Goal: Task Accomplishment & Management: Complete application form

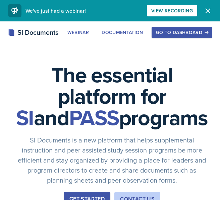
click at [188, 34] on div "Go to Dashboard" at bounding box center [182, 32] width 52 height 5
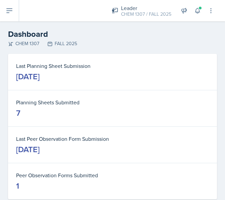
scroll to position [15, 0]
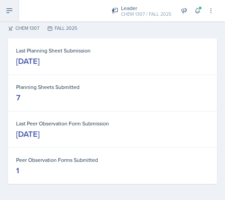
click at [12, 15] on button at bounding box center [9, 10] width 19 height 21
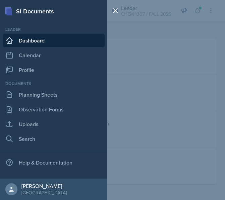
click at [27, 38] on link "Dashboard" at bounding box center [54, 40] width 102 height 13
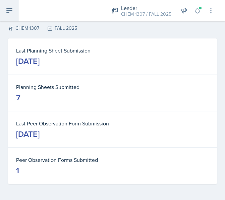
click at [3, 14] on button at bounding box center [9, 10] width 19 height 21
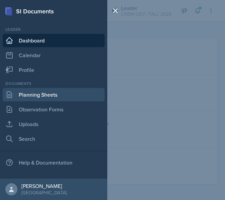
click at [37, 91] on link "Planning Sheets" at bounding box center [54, 94] width 102 height 13
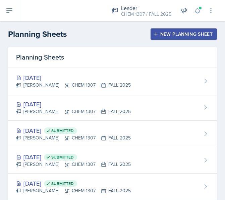
click at [189, 34] on div "New Planning Sheet" at bounding box center [184, 33] width 58 height 5
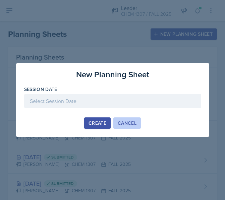
click at [129, 128] on button "Cancel" at bounding box center [126, 123] width 27 height 11
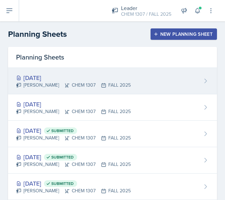
click at [71, 85] on div "[PERSON_NAME] CHEM 1307 FALL 2025" at bounding box center [73, 85] width 115 height 7
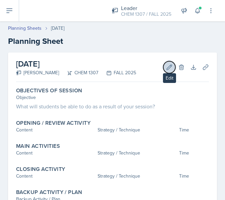
click at [166, 66] on icon at bounding box center [169, 67] width 7 height 7
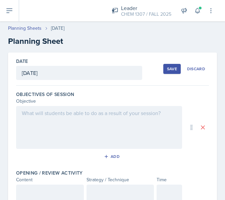
click at [62, 77] on div "[DATE]" at bounding box center [79, 73] width 126 height 14
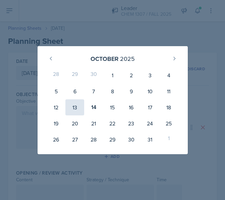
click at [77, 107] on div "13" at bounding box center [74, 107] width 19 height 16
type input "[DATE]"
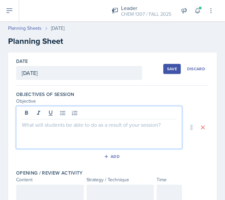
click at [111, 114] on div at bounding box center [99, 127] width 166 height 43
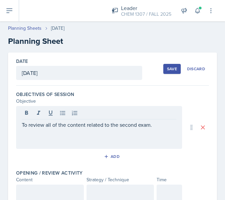
click at [96, 130] on div "To review all of the content related to the second exam." at bounding box center [99, 127] width 166 height 43
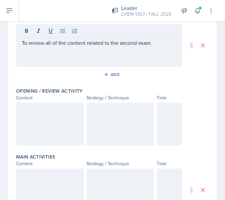
scroll to position [87, 0]
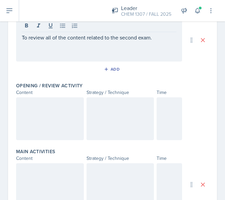
click at [32, 113] on div at bounding box center [50, 118] width 68 height 43
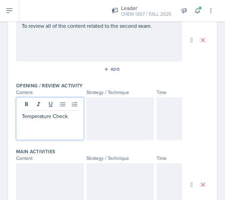
click at [89, 132] on div at bounding box center [120, 118] width 68 height 43
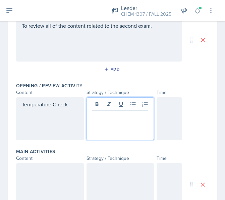
scroll to position [99, 0]
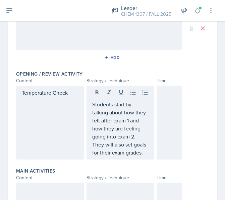
click at [159, 157] on div at bounding box center [168, 123] width 25 height 74
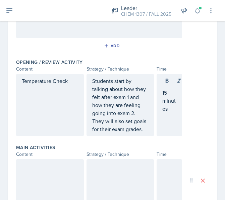
click at [60, 182] on div at bounding box center [50, 180] width 68 height 43
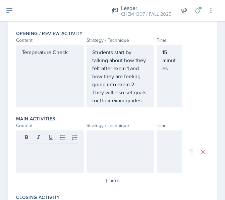
scroll to position [160, 0]
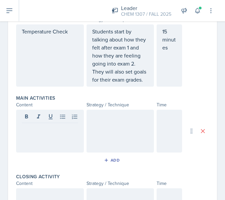
click at [33, 142] on div at bounding box center [50, 131] width 68 height 43
click at [112, 137] on div at bounding box center [120, 131] width 68 height 43
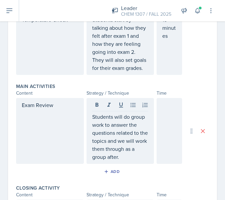
click at [171, 122] on div at bounding box center [168, 131] width 25 height 66
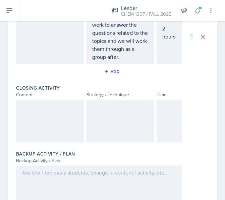
click at [35, 131] on div at bounding box center [50, 121] width 68 height 43
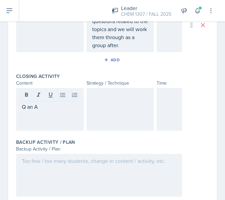
click at [97, 126] on div at bounding box center [120, 109] width 68 height 43
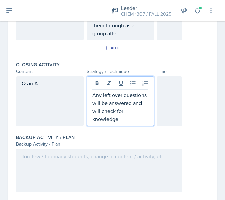
click at [160, 122] on div at bounding box center [168, 101] width 25 height 50
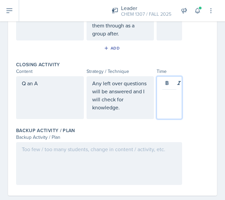
scroll to position [296, 0]
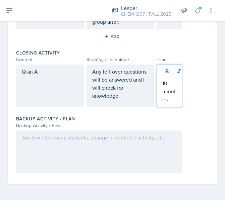
click at [126, 172] on div at bounding box center [99, 152] width 166 height 43
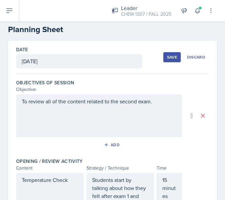
scroll to position [0, 0]
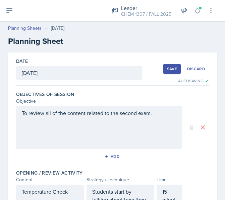
click at [167, 65] on button "Save" at bounding box center [171, 69] width 17 height 10
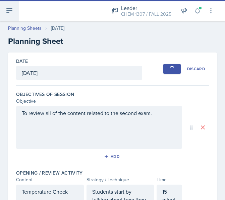
click at [7, 15] on button at bounding box center [9, 10] width 19 height 21
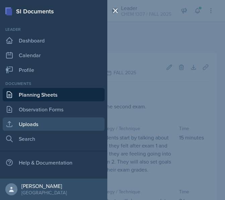
click at [31, 122] on link "Uploads" at bounding box center [54, 124] width 102 height 13
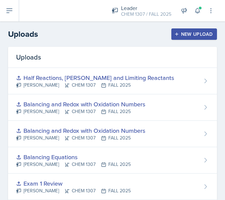
click at [186, 35] on div "New Upload" at bounding box center [194, 33] width 37 height 5
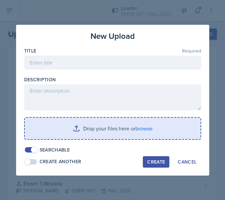
click at [136, 131] on input "file" at bounding box center [113, 128] width 176 height 21
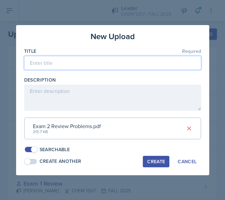
click at [87, 65] on input at bounding box center [112, 63] width 177 height 14
type input "Exam 2 Problems"
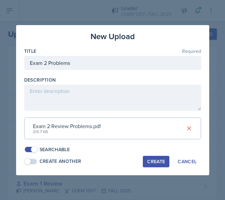
click at [151, 159] on div "Create" at bounding box center [156, 161] width 18 height 5
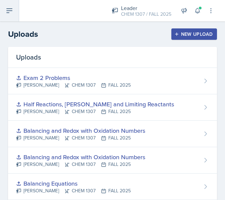
click at [14, 9] on button at bounding box center [9, 10] width 19 height 21
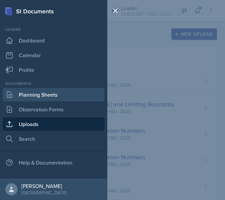
click at [41, 99] on link "Planning Sheets" at bounding box center [54, 94] width 102 height 13
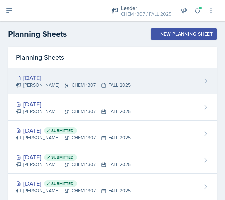
click at [73, 79] on div "[DATE]" at bounding box center [73, 77] width 115 height 9
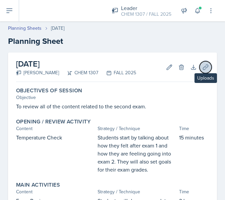
click at [204, 66] on button "Uploads" at bounding box center [205, 67] width 12 height 12
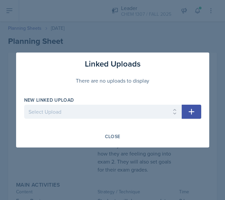
click at [110, 103] on div "New Linked Upload" at bounding box center [102, 100] width 157 height 7
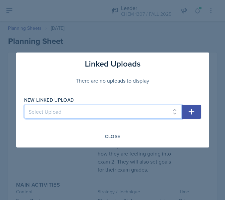
click at [108, 107] on select "Select Upload Chapter 1, Part 1 Slides Chapter 2 Chapter 3 Powerpoint Exam 1 Re…" at bounding box center [102, 112] width 157 height 14
select select "e2fe7fde-6d27-4748-b7e9-9ef5144de4b5"
click at [24, 105] on select "Select Upload Chapter 1, Part 1 Slides Chapter 2 Chapter 3 Powerpoint Exam 1 Re…" at bounding box center [102, 112] width 157 height 14
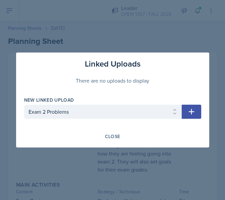
click at [191, 113] on icon "button" at bounding box center [191, 112] width 8 height 8
select select
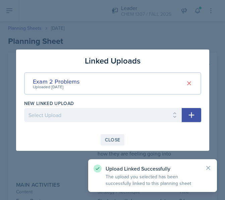
click at [115, 141] on div "Close" at bounding box center [112, 139] width 15 height 5
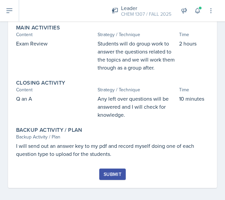
scroll to position [161, 0]
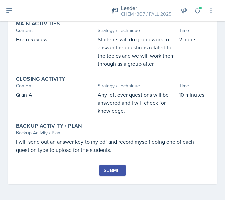
click at [111, 175] on button "Submit" at bounding box center [112, 170] width 26 height 11
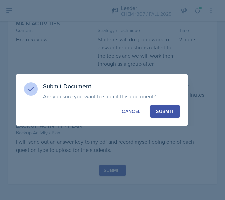
click at [165, 106] on button "Submit" at bounding box center [164, 111] width 29 height 13
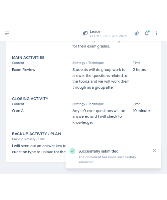
scroll to position [142, 0]
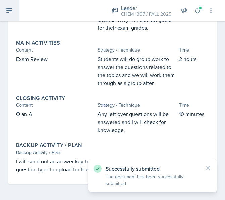
click at [9, 10] on icon at bounding box center [9, 11] width 8 height 8
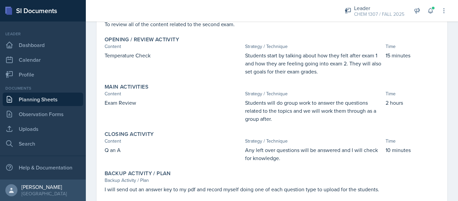
scroll to position [83, 0]
